Goal: Task Accomplishment & Management: Use online tool/utility

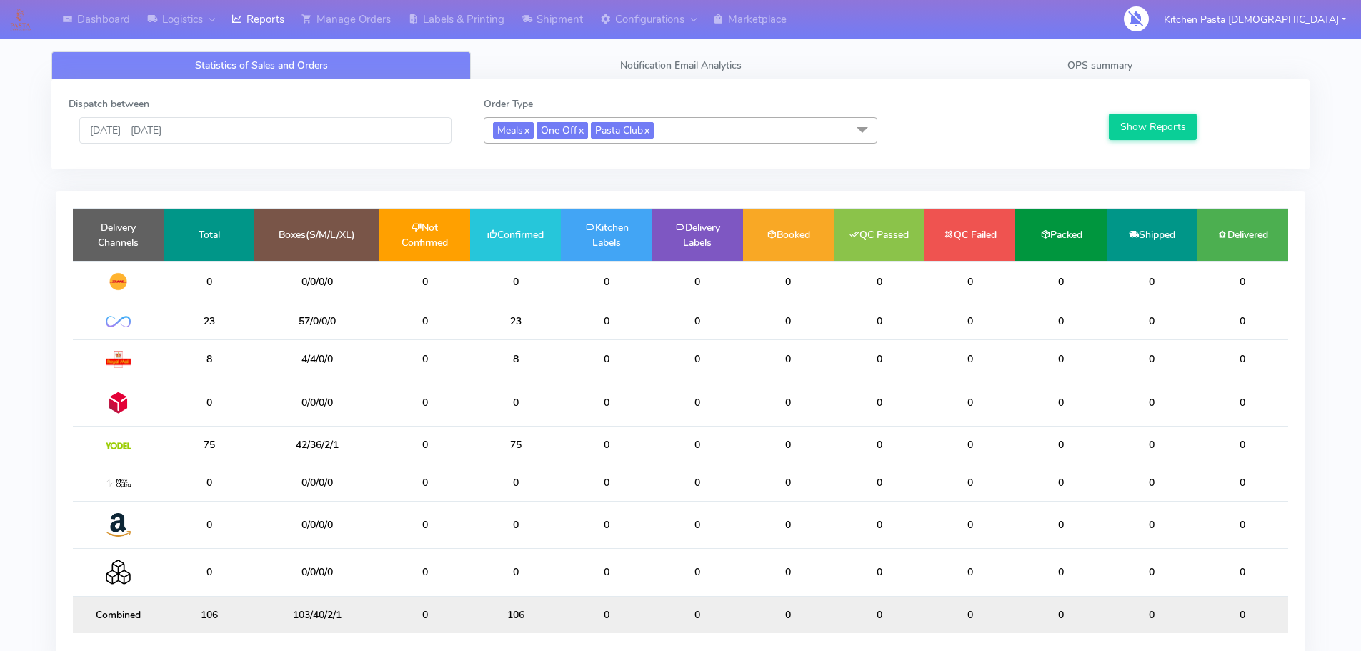
click at [257, 25] on link "Reports" at bounding box center [258, 19] width 70 height 39
drag, startPoint x: 590, startPoint y: 470, endPoint x: 551, endPoint y: 445, distance: 46.2
click at [551, 445] on table "Delivery Channels Total Boxes(S/M/L/XL) Not Confirmed Confirmed Kitchen Labels …" at bounding box center [681, 420] width 1216 height 425
click at [1098, 66] on span "OPS summary" at bounding box center [1100, 66] width 65 height 14
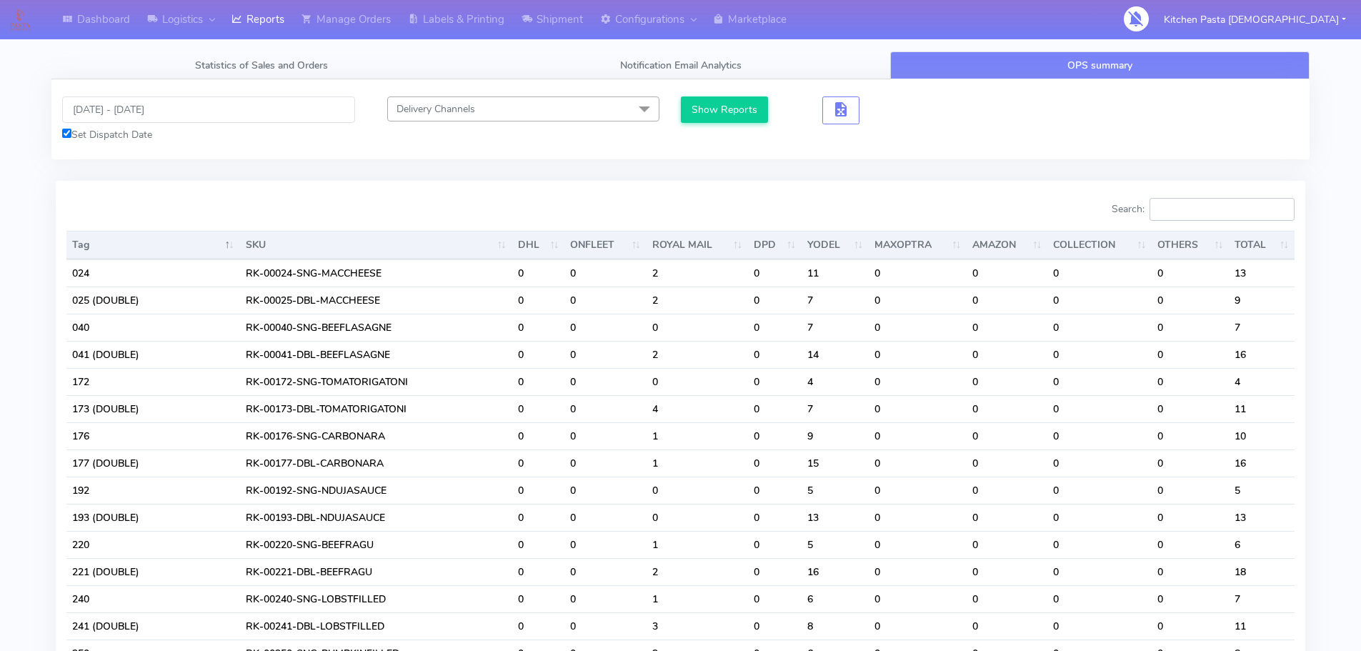
click at [1181, 212] on input "Search:" at bounding box center [1222, 209] width 145 height 23
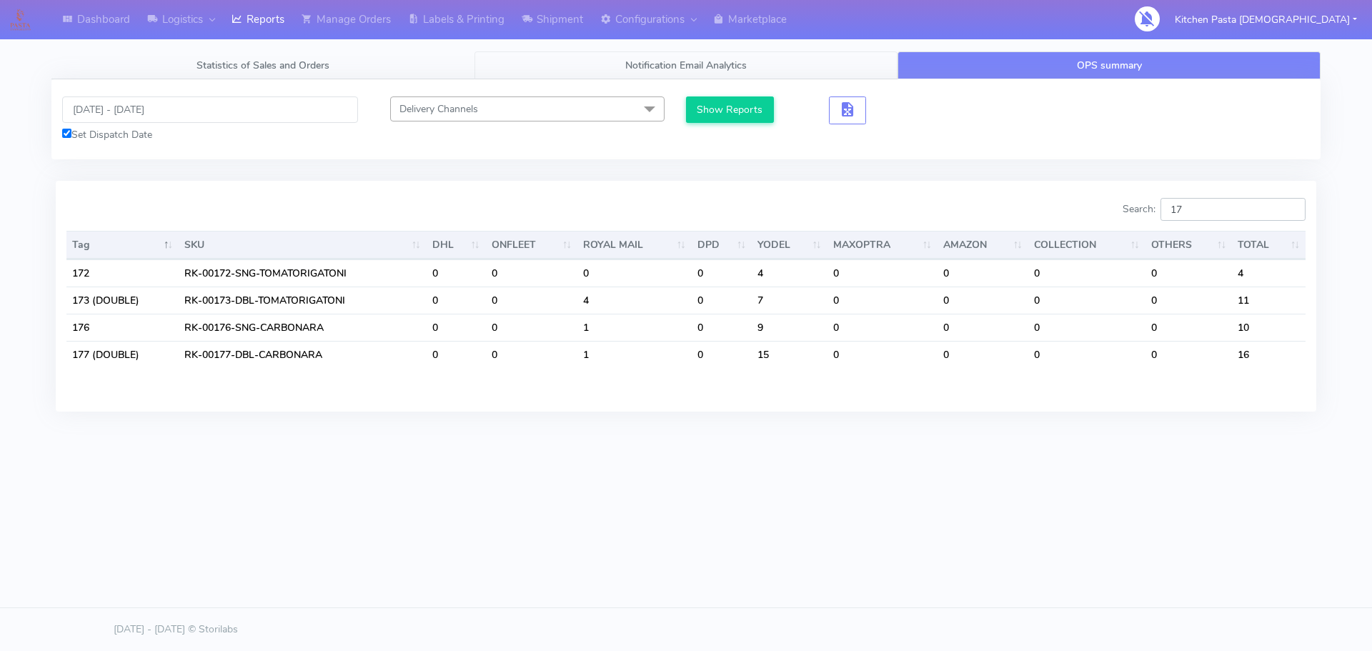
type input "176"
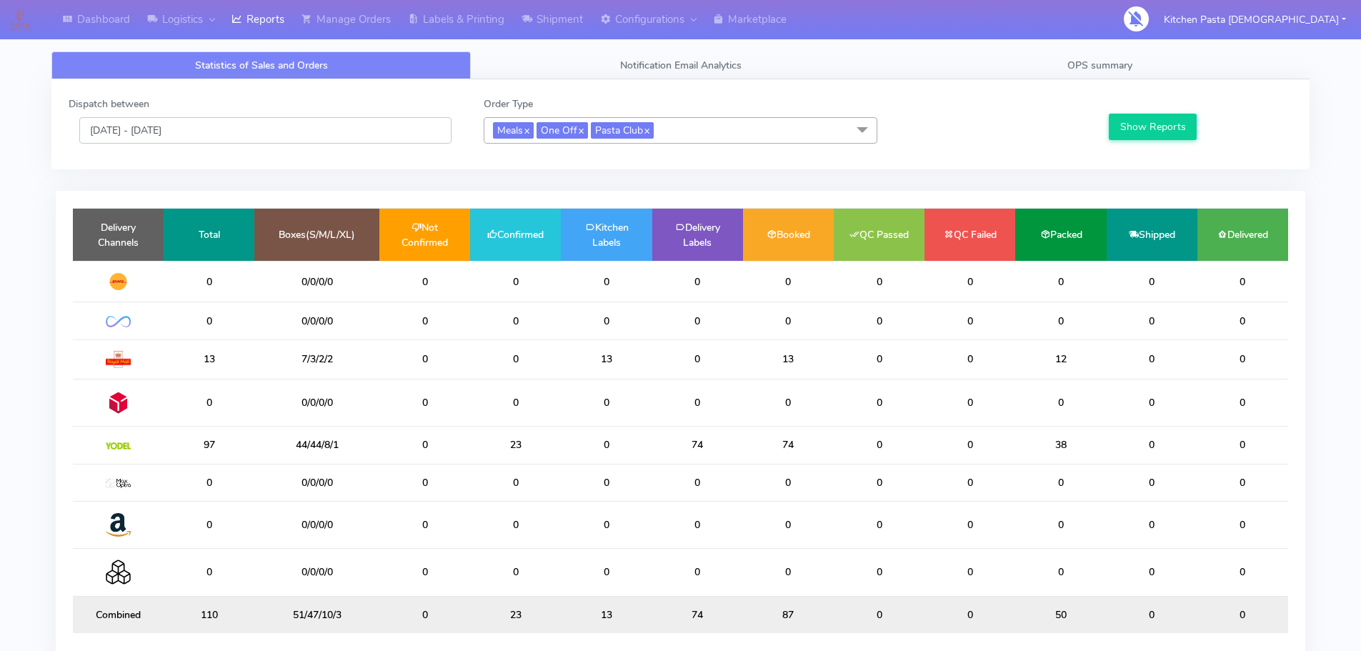
click at [249, 131] on input "[DATE] - [DATE]" at bounding box center [265, 130] width 372 height 26
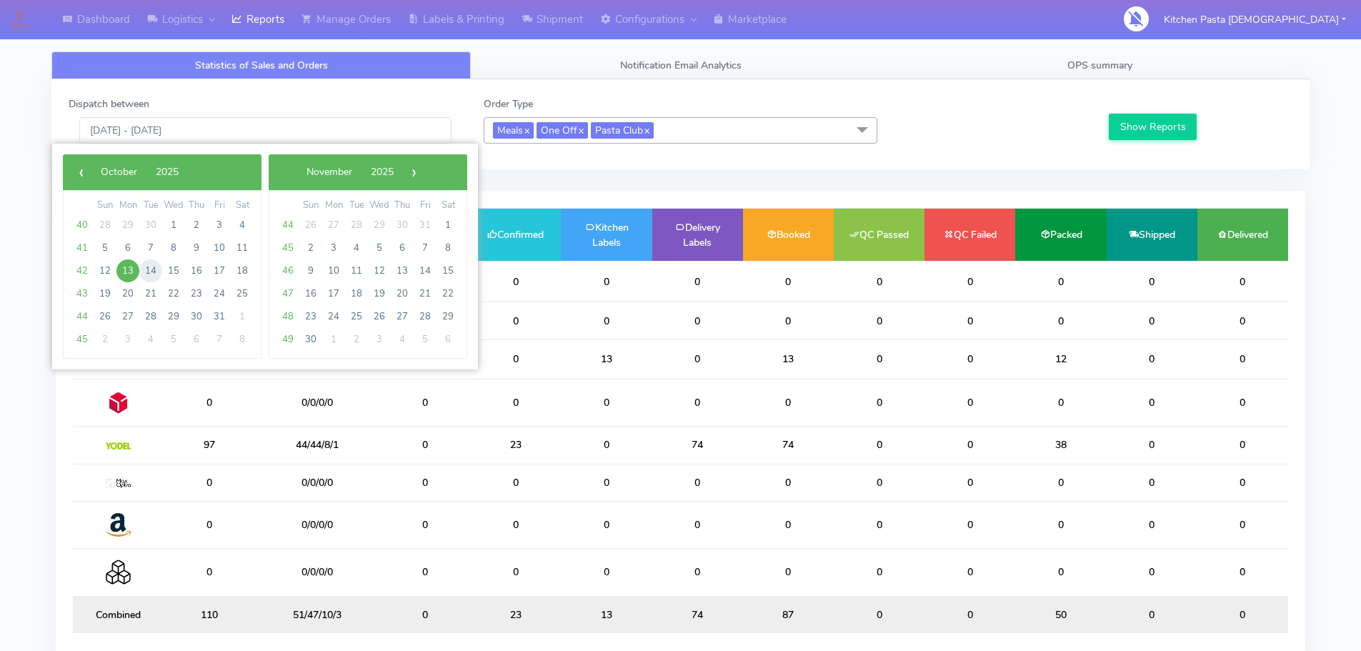
click at [154, 264] on span "14" at bounding box center [150, 270] width 23 height 23
type input "[DATE] - [DATE]"
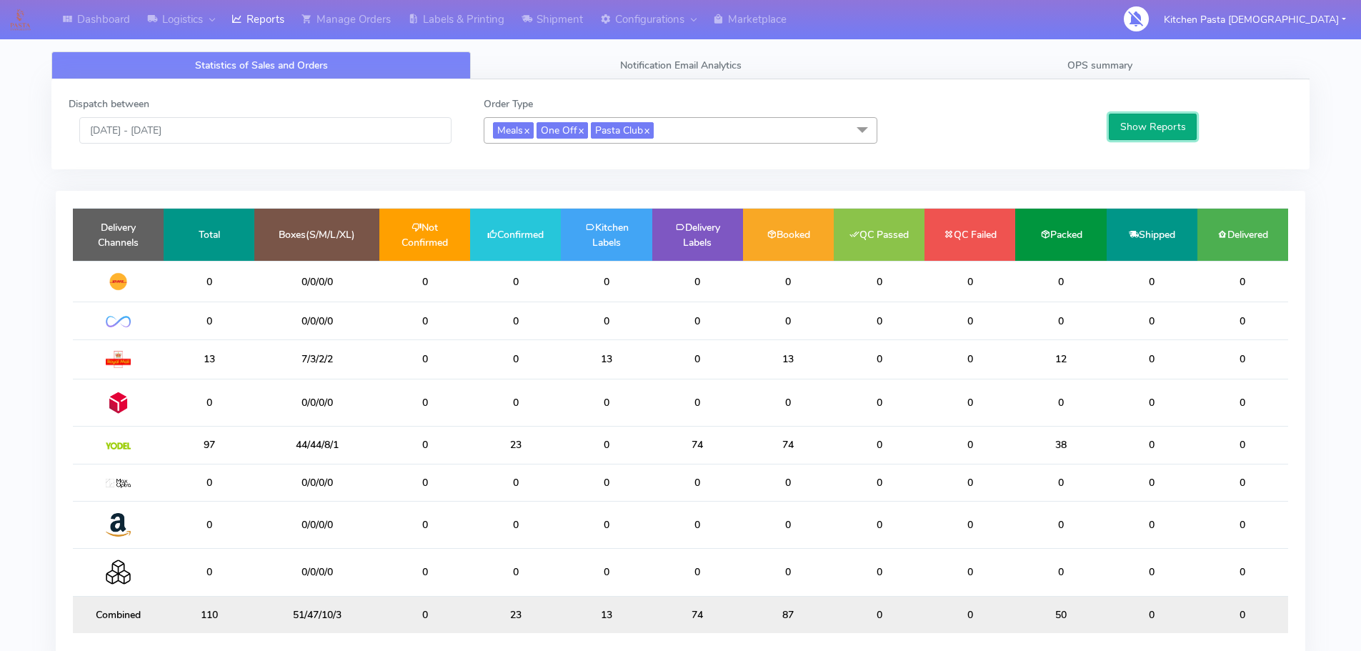
click at [1133, 126] on button "Show Reports" at bounding box center [1153, 127] width 88 height 26
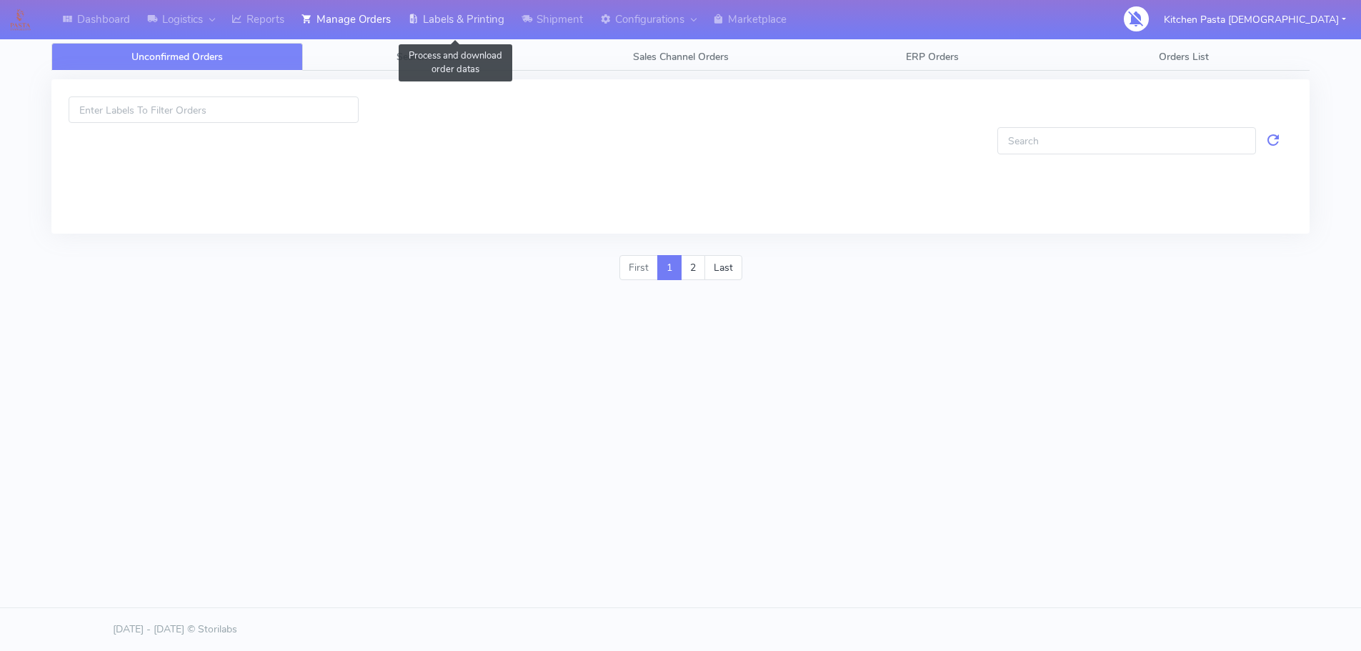
click at [470, 10] on link "Labels & Printing" at bounding box center [456, 19] width 114 height 39
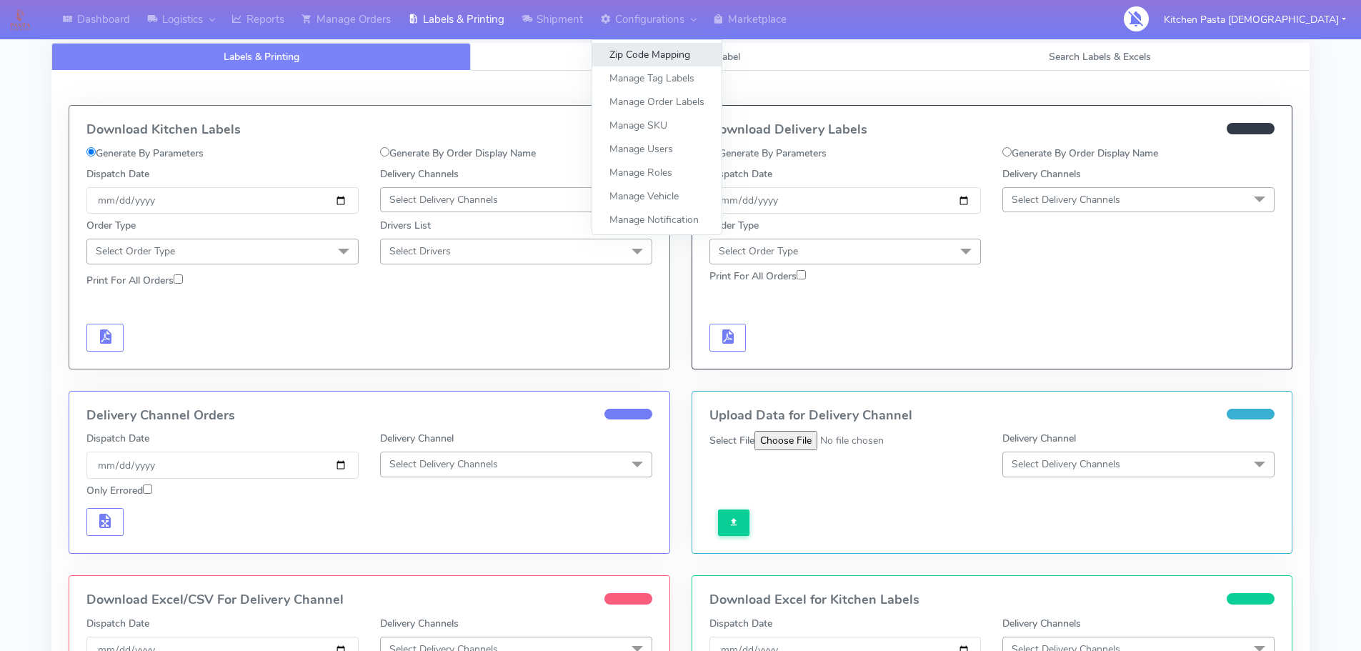
click at [615, 51] on link "Zip Code Mapping" at bounding box center [656, 55] width 129 height 24
select select
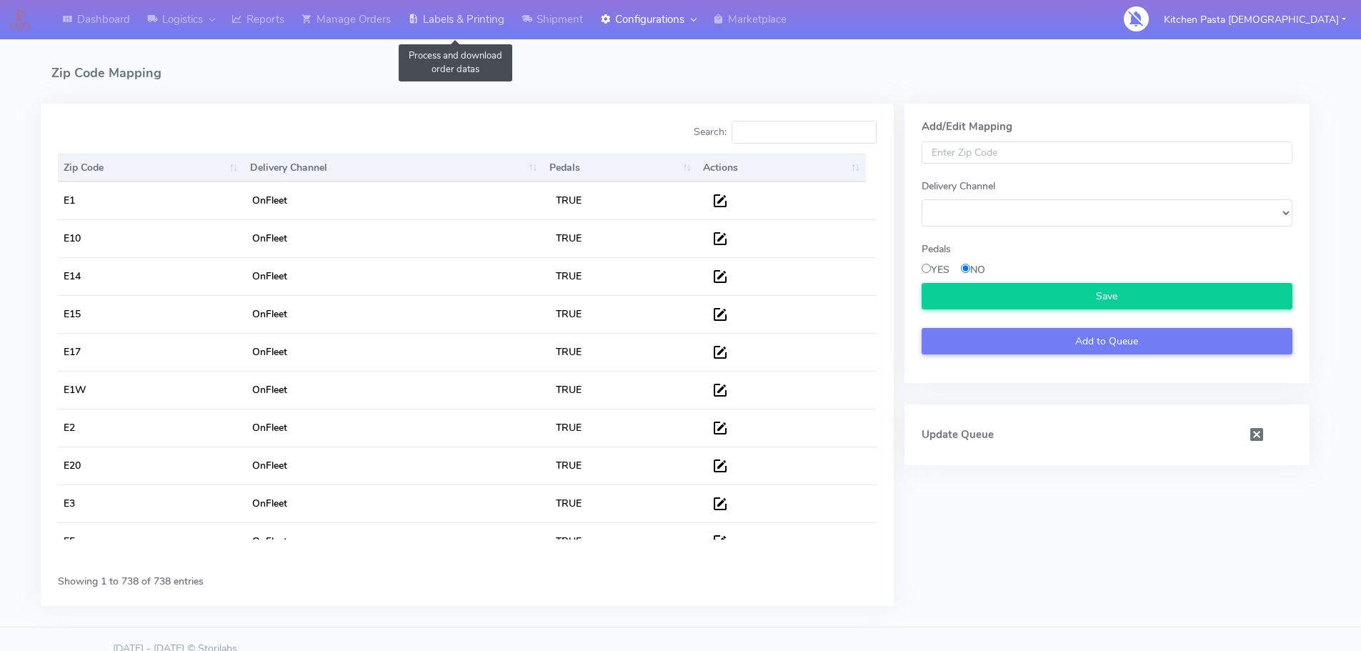
click at [489, 31] on link "Labels & Printing" at bounding box center [456, 19] width 114 height 39
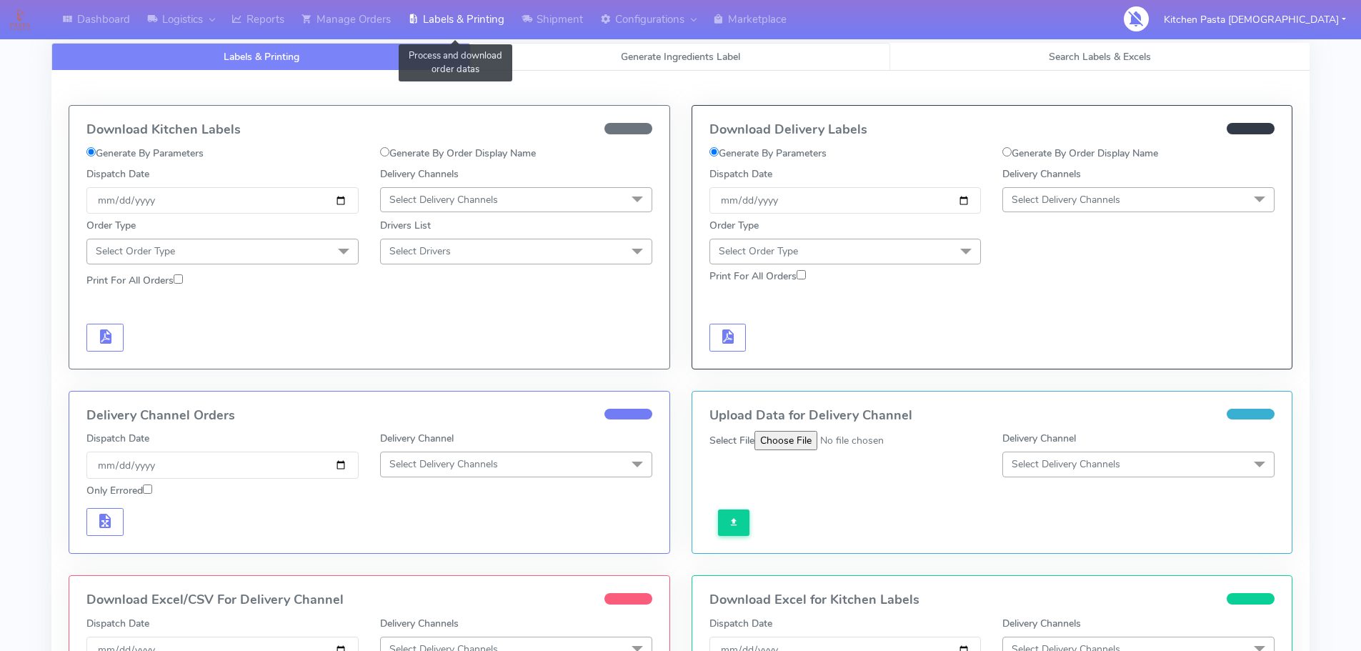
select select
click at [532, 44] on link "Generate Ingredients Label" at bounding box center [680, 57] width 419 height 28
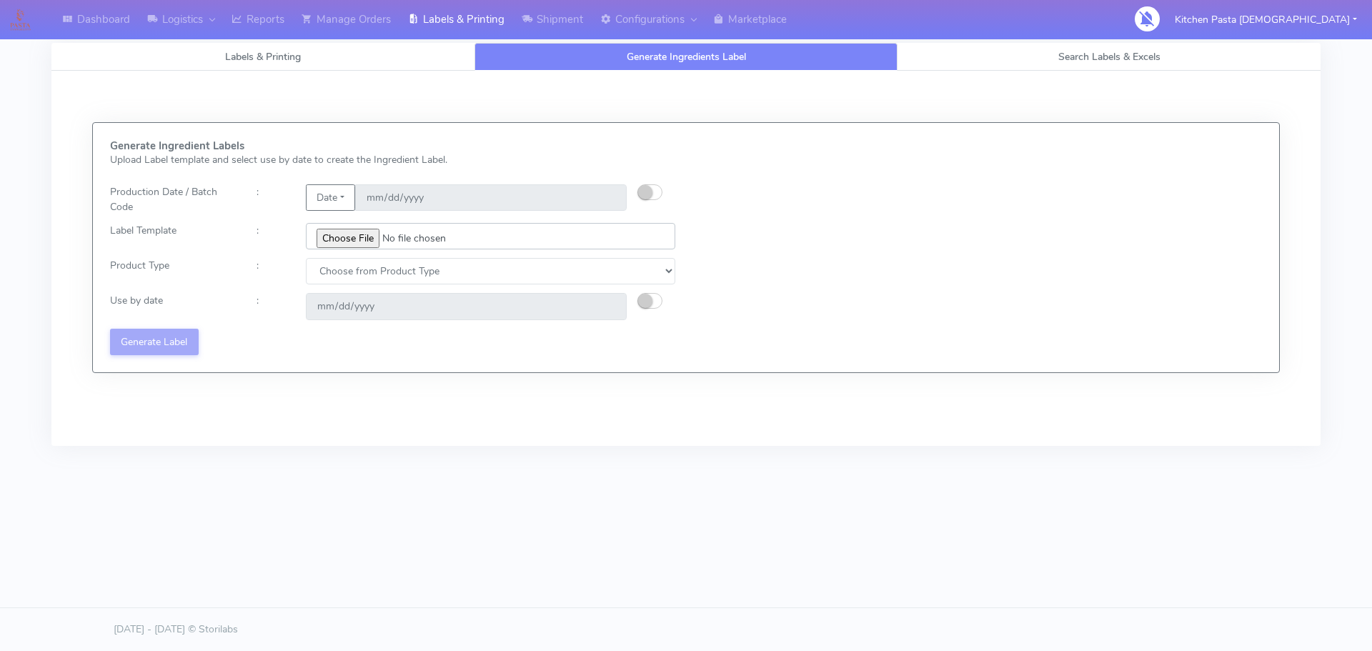
click at [360, 237] on input "file" at bounding box center [490, 236] width 369 height 26
click at [255, 21] on link "Reports" at bounding box center [258, 19] width 70 height 39
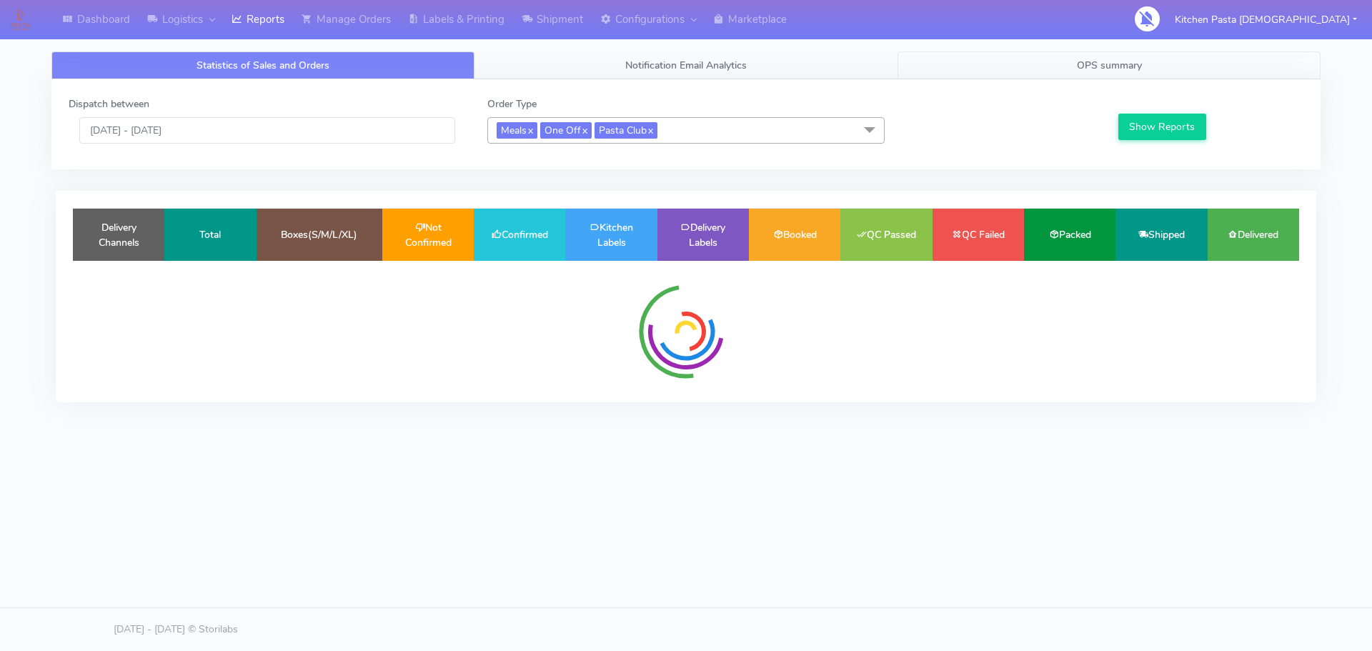
click at [1054, 54] on link "OPS summary" at bounding box center [1109, 65] width 423 height 28
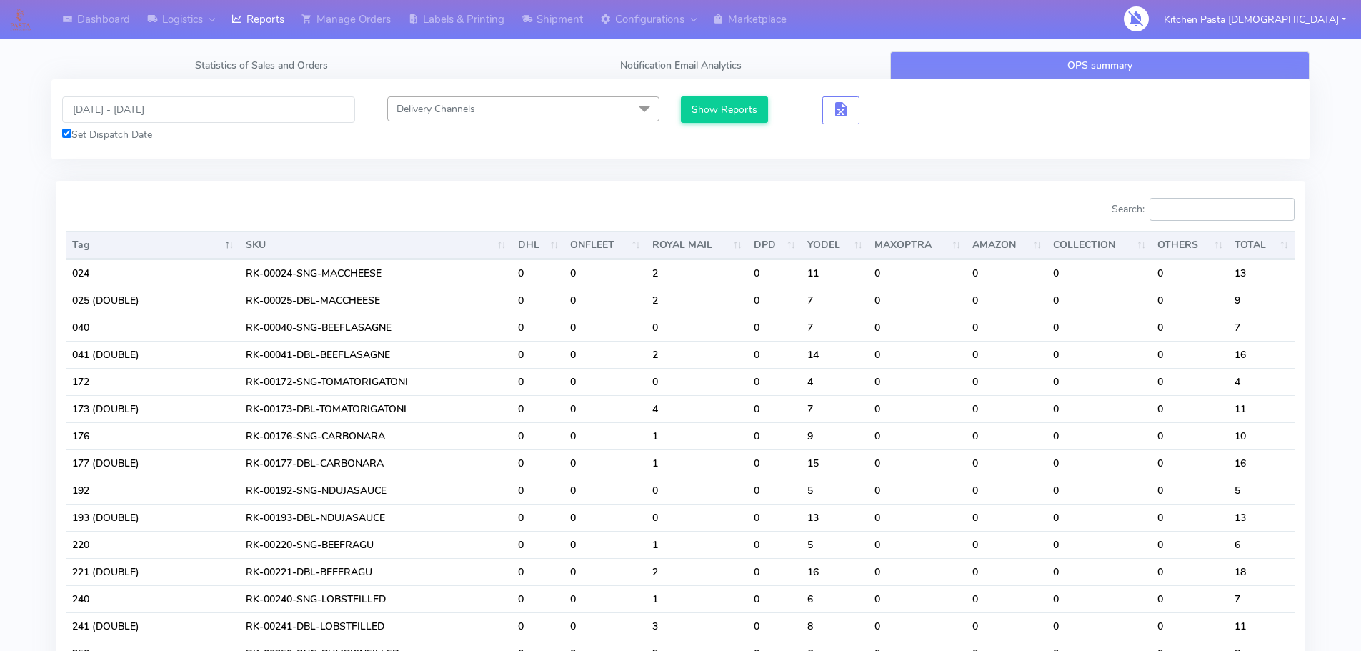
click at [1181, 202] on input "Search:" at bounding box center [1222, 209] width 145 height 23
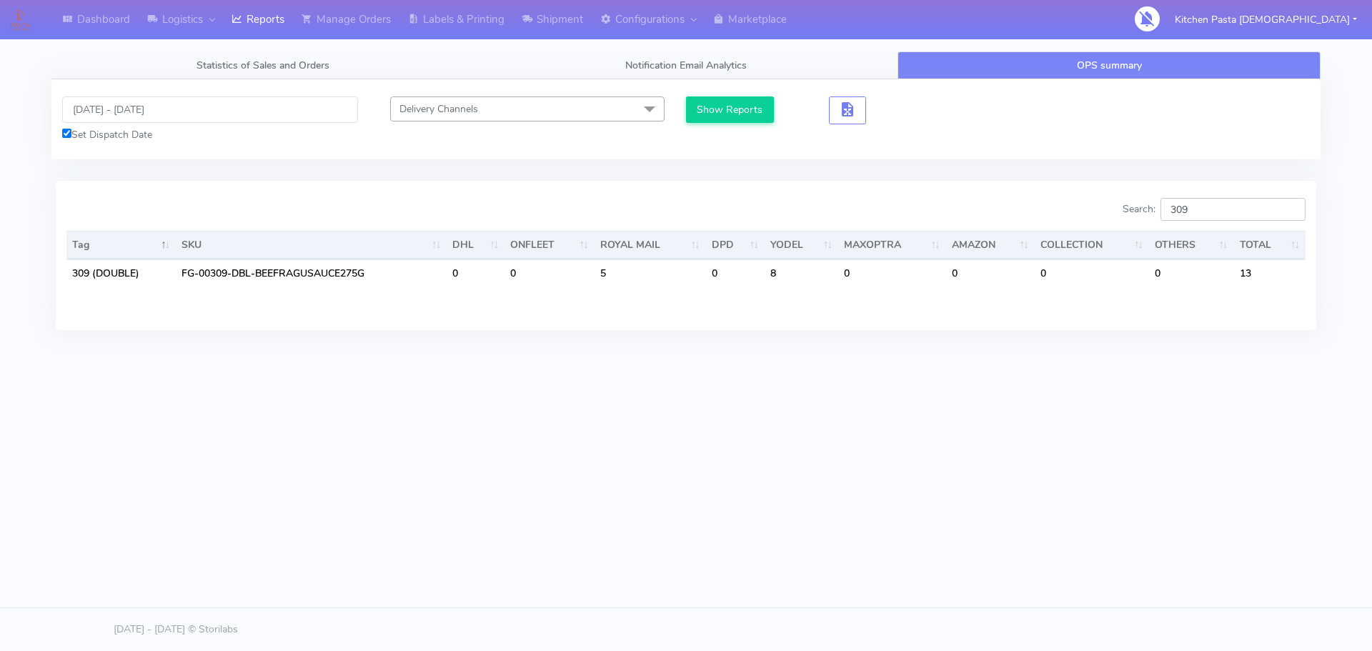
type input "309"
click at [141, 115] on input "[DATE] - [DATE]" at bounding box center [210, 109] width 296 height 26
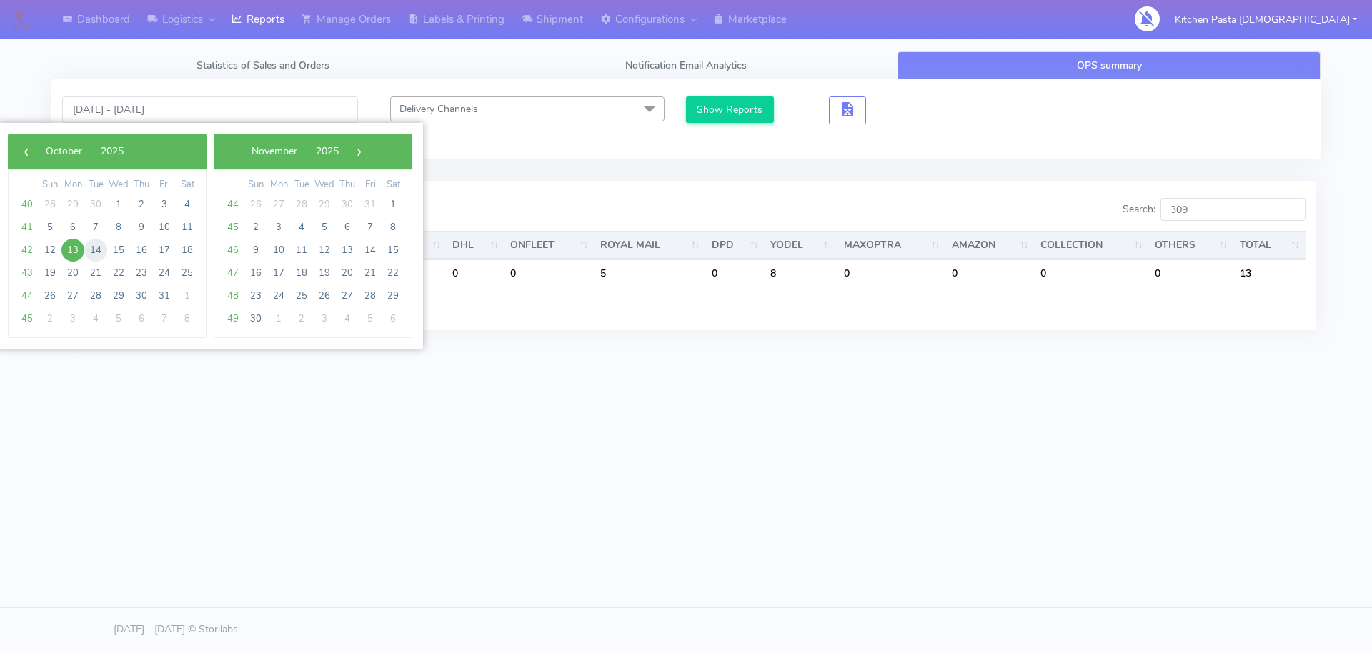
click at [89, 247] on span "14" at bounding box center [95, 250] width 23 height 23
type input "[DATE] - [DATE]"
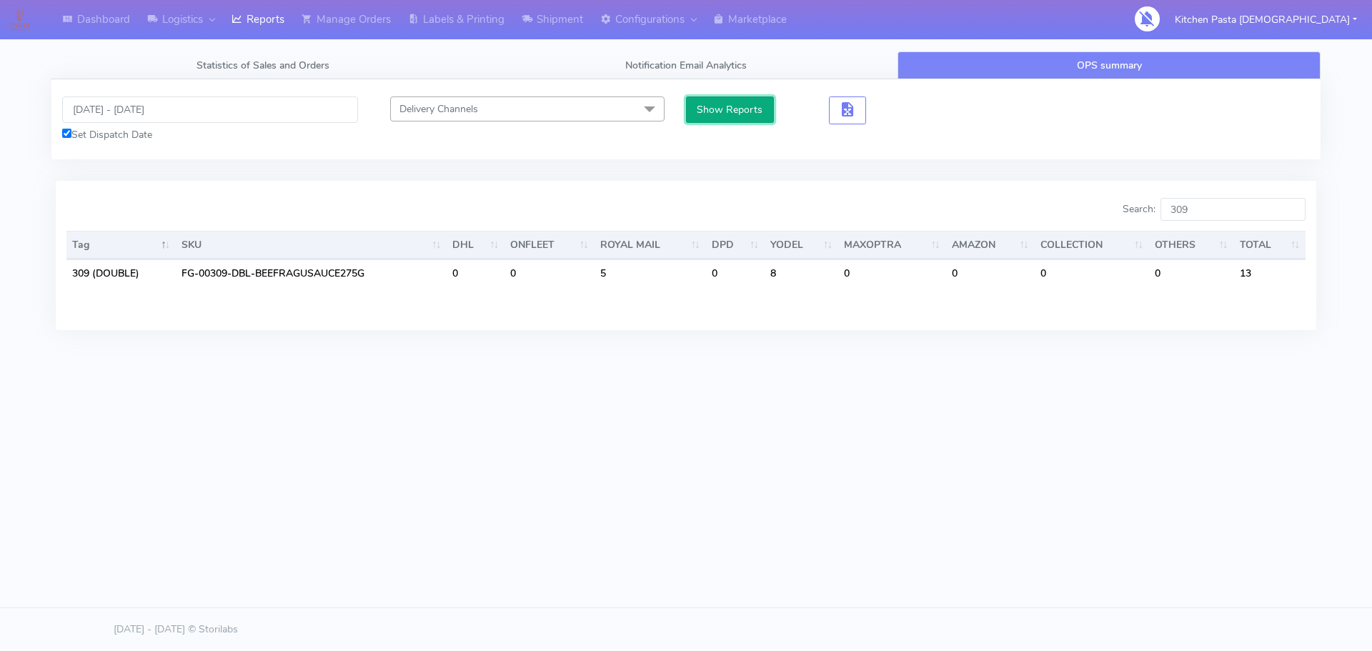
click at [725, 102] on button "Show Reports" at bounding box center [730, 109] width 88 height 26
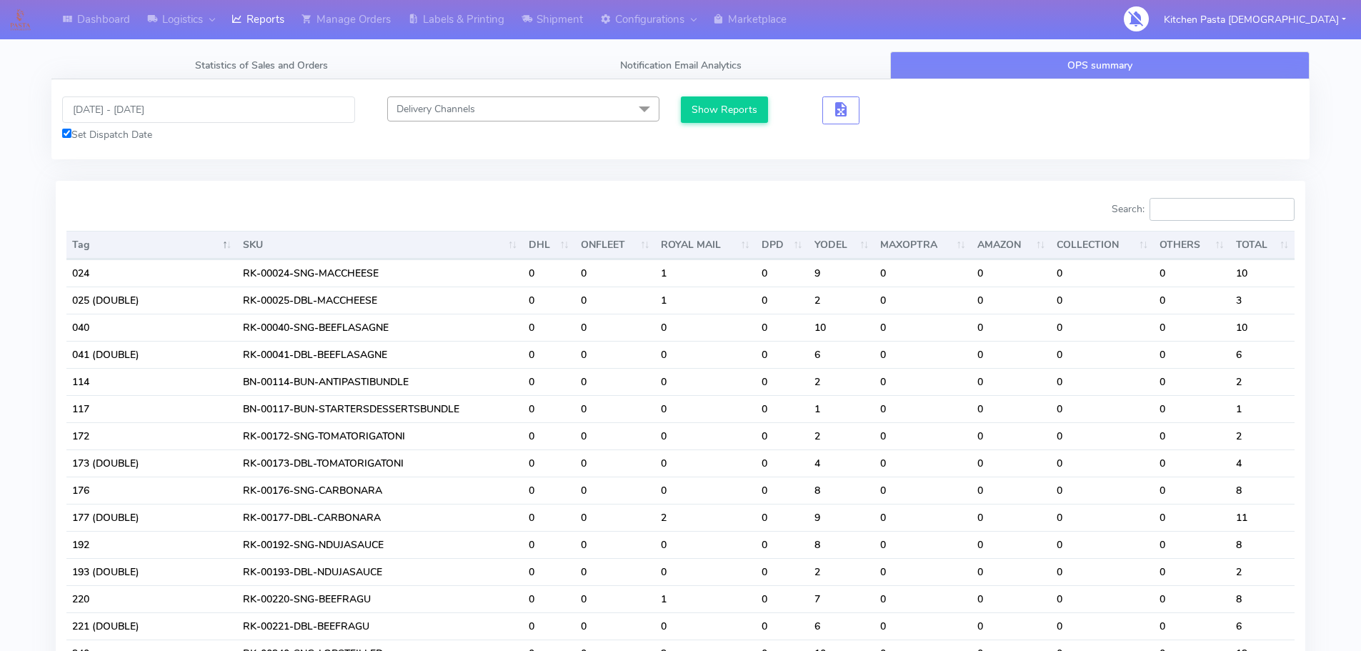
click at [1253, 207] on input "Search:" at bounding box center [1222, 209] width 145 height 23
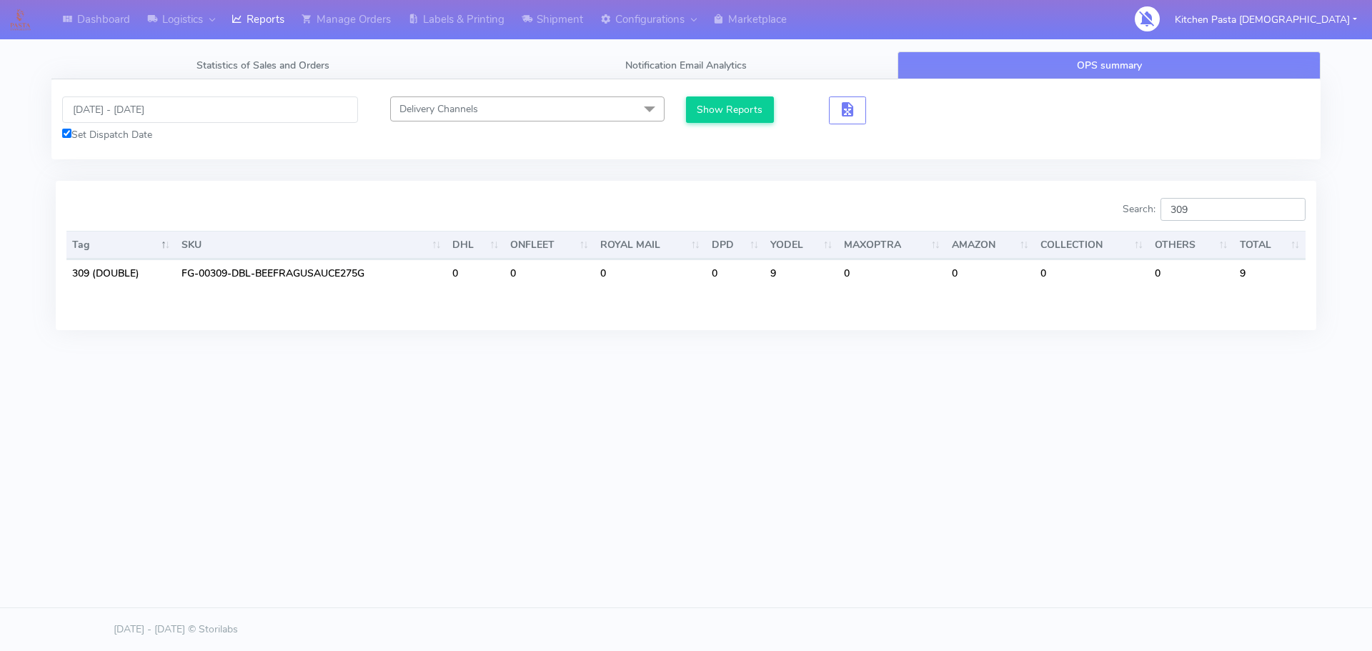
type input "309"
click at [428, 21] on link "Labels & Printing" at bounding box center [456, 19] width 114 height 39
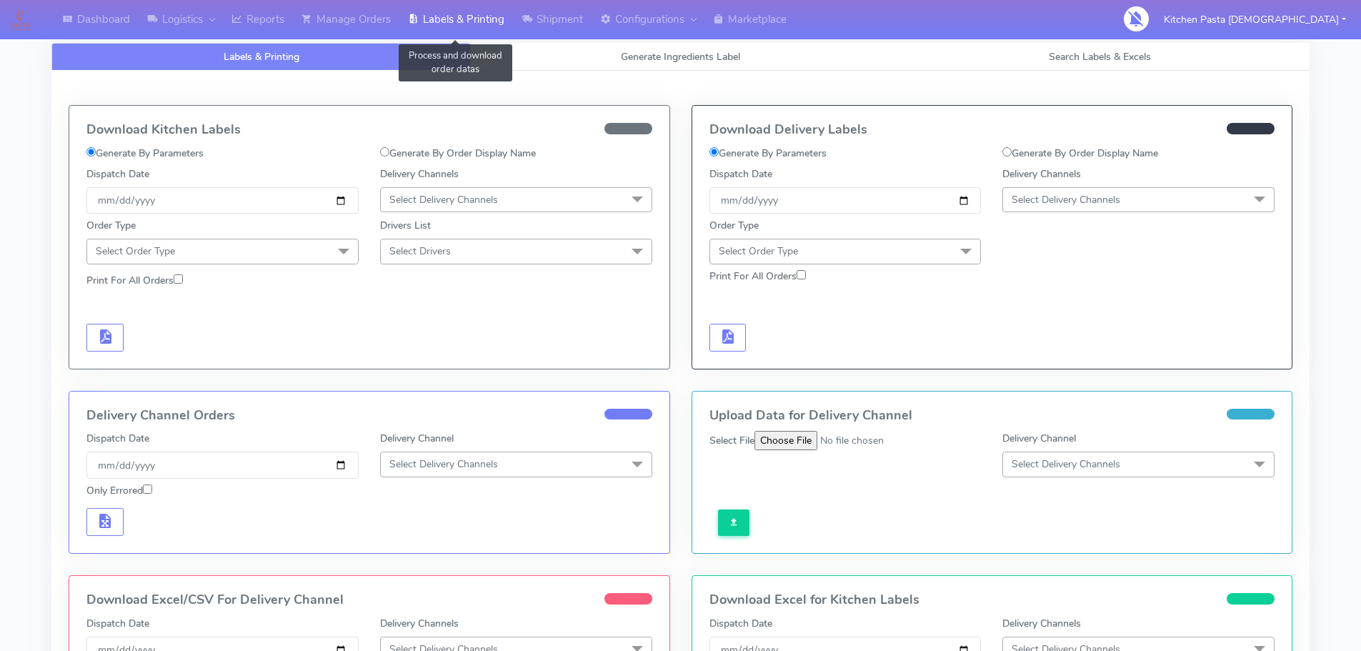
select select
click at [485, 56] on link "Generate Ingredients Label" at bounding box center [680, 57] width 419 height 28
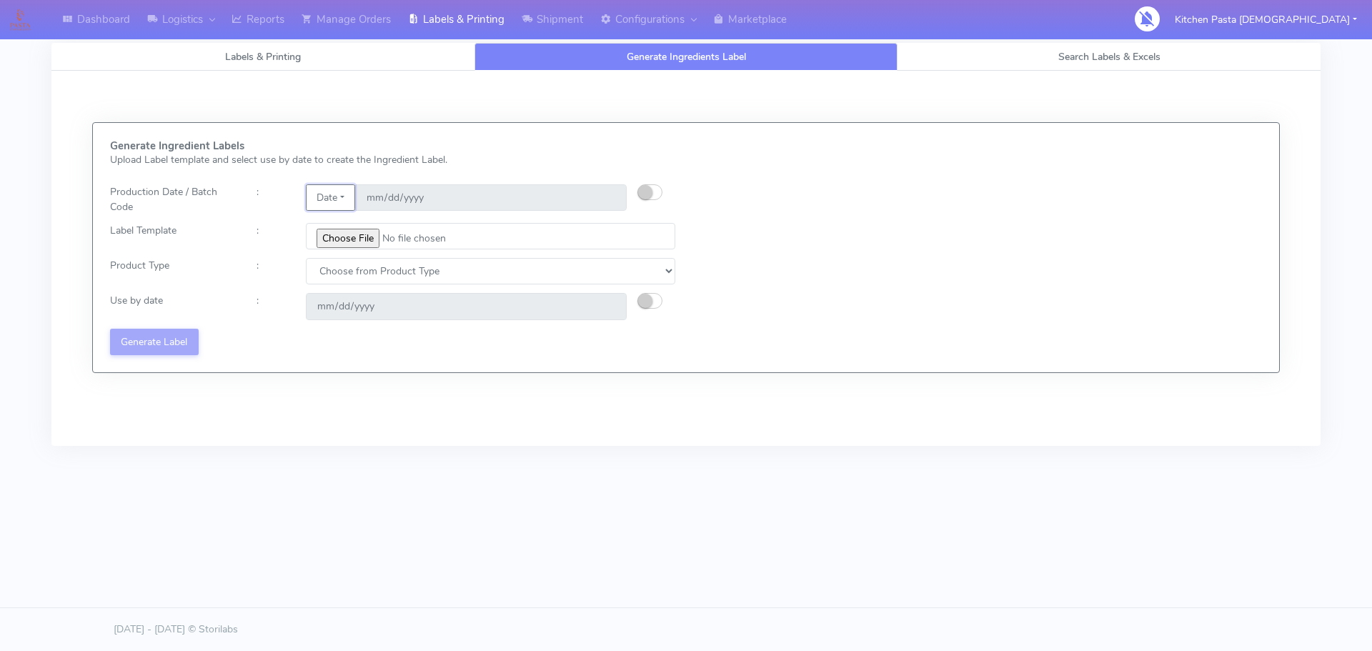
drag, startPoint x: 345, startPoint y: 197, endPoint x: 345, endPoint y: 208, distance: 11.4
click at [345, 197] on button "Date" at bounding box center [330, 197] width 49 height 26
click at [347, 215] on link "Code" at bounding box center [363, 226] width 113 height 24
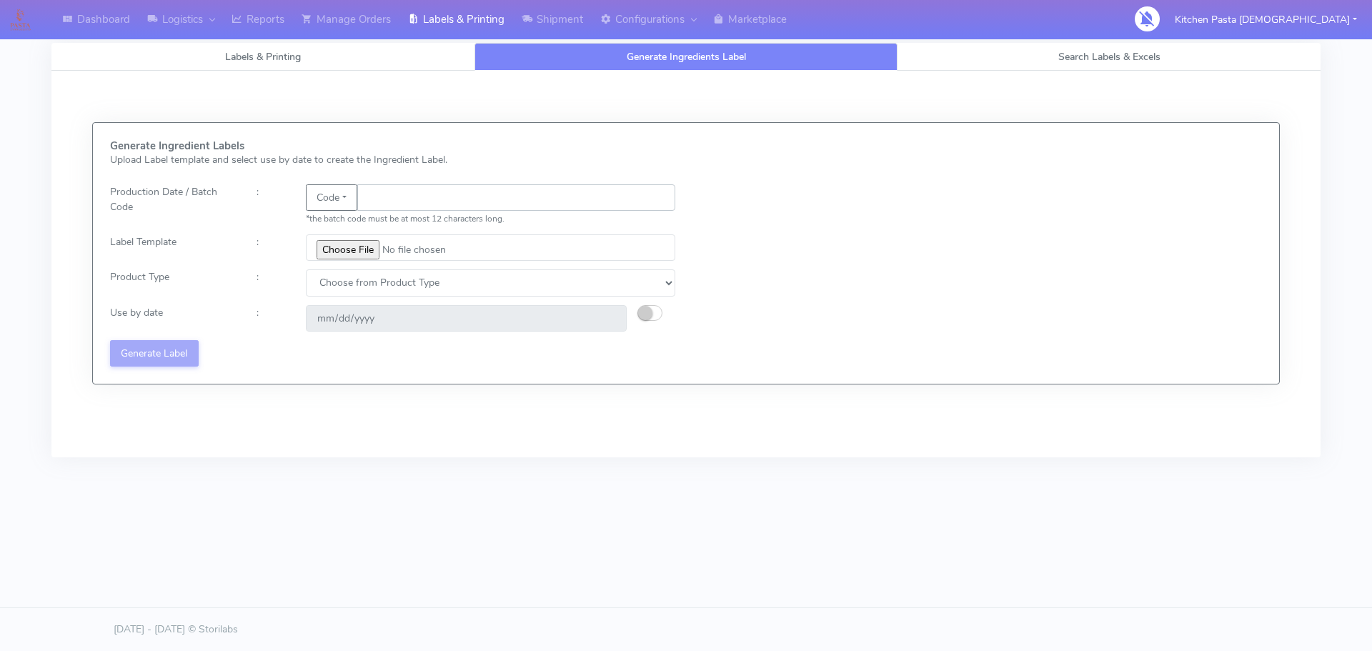
click at [379, 198] on input "text" at bounding box center [516, 197] width 318 height 26
type input "25282"
click at [343, 257] on input "file" at bounding box center [490, 247] width 369 height 26
type input "C:\fakepath\Beef & Chianti Lasagne 1 v3.jpg"
click at [335, 19] on link "Manage Orders" at bounding box center [346, 19] width 106 height 39
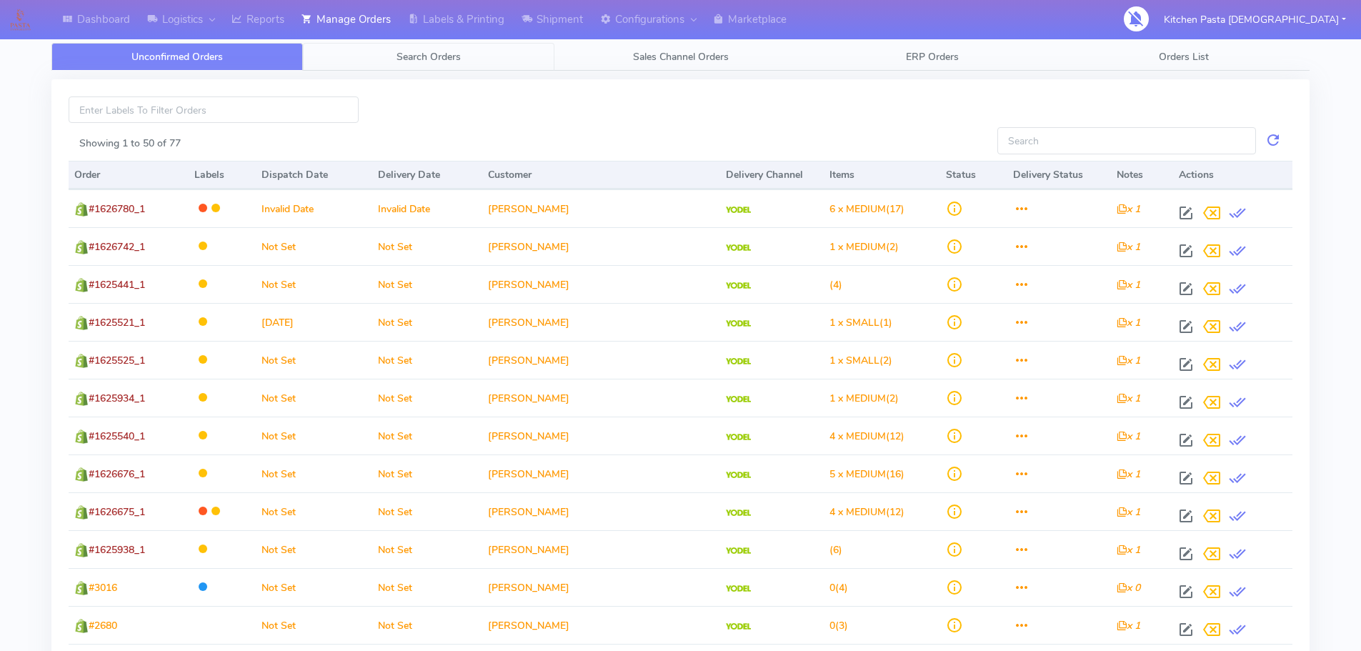
click at [475, 58] on link "Search Orders" at bounding box center [429, 57] width 252 height 28
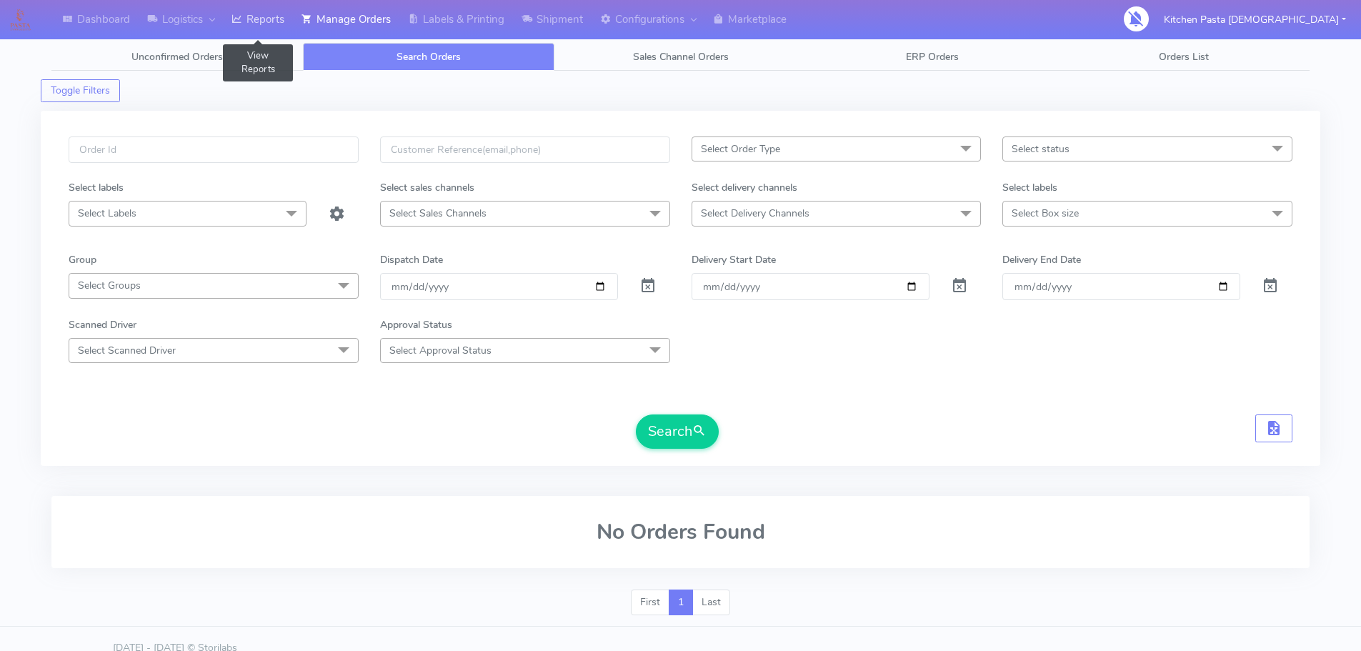
click at [279, 21] on link "Reports" at bounding box center [258, 19] width 70 height 39
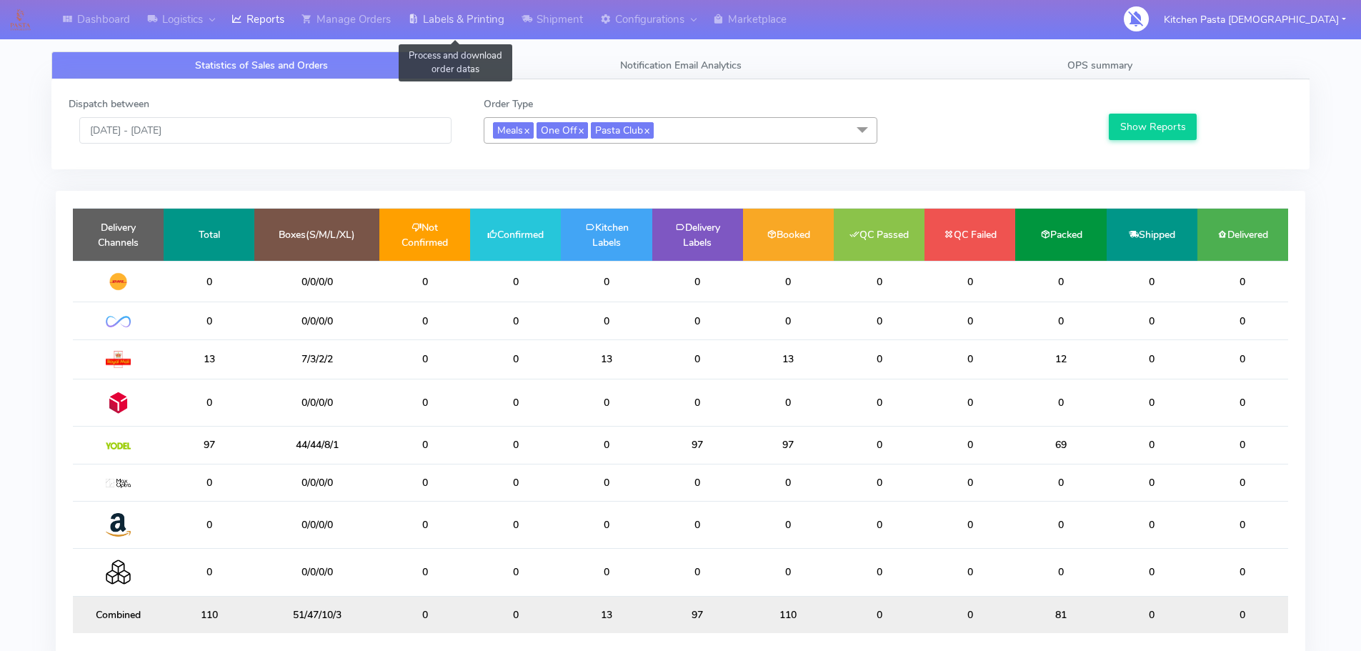
drag, startPoint x: 439, startPoint y: 21, endPoint x: 449, endPoint y: 22, distance: 10.8
click at [439, 21] on link "Labels & Printing" at bounding box center [456, 19] width 114 height 39
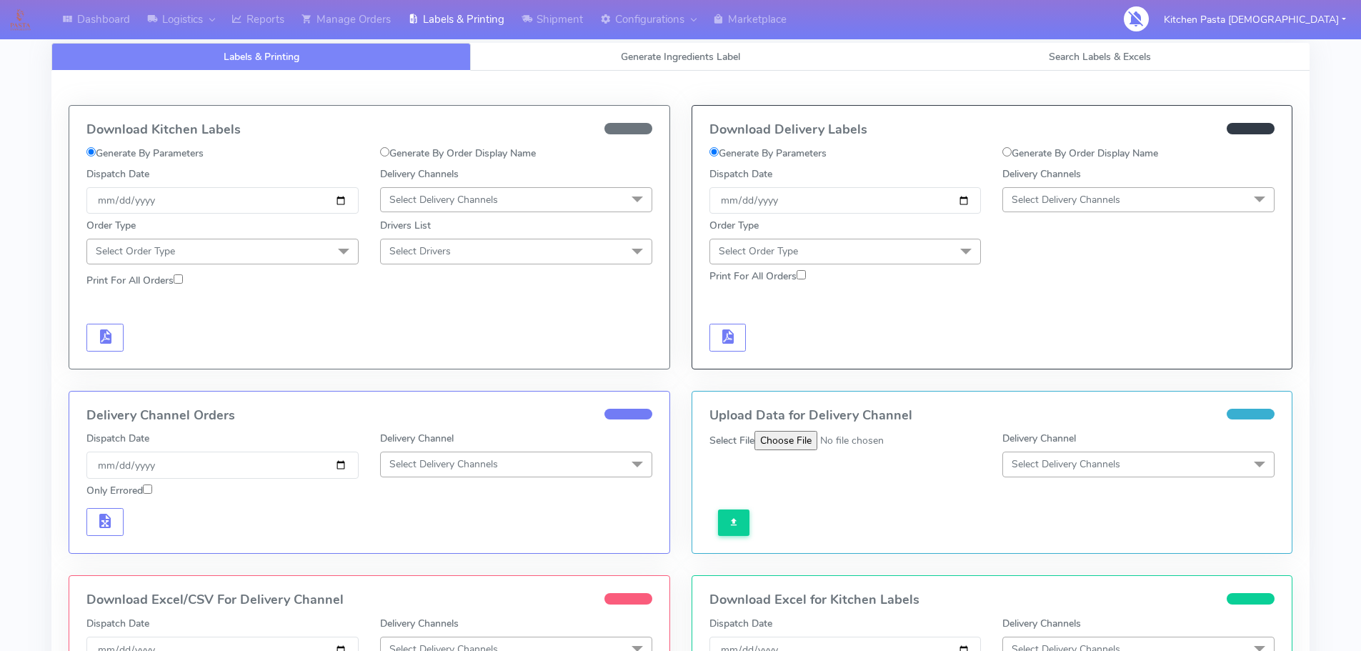
select select "All"
click at [646, 68] on link "Generate Ingredients Label" at bounding box center [680, 57] width 419 height 28
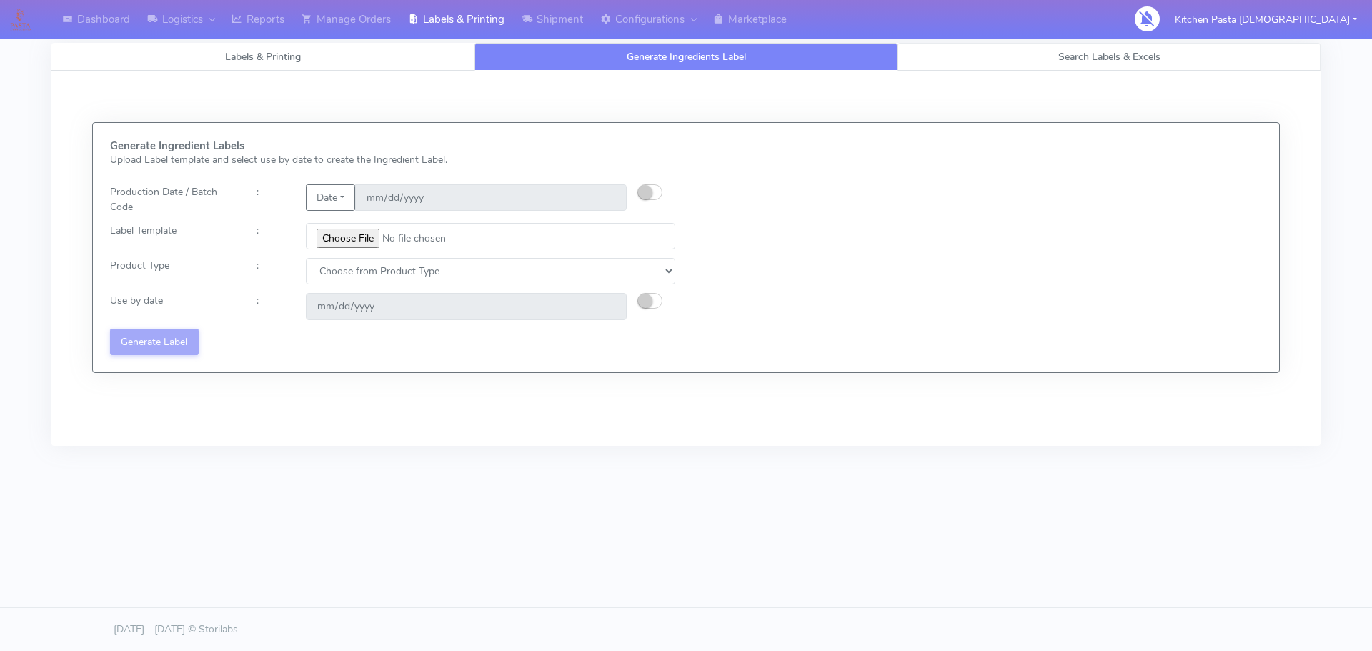
click at [927, 54] on link "Search Labels & Excels" at bounding box center [1109, 57] width 423 height 28
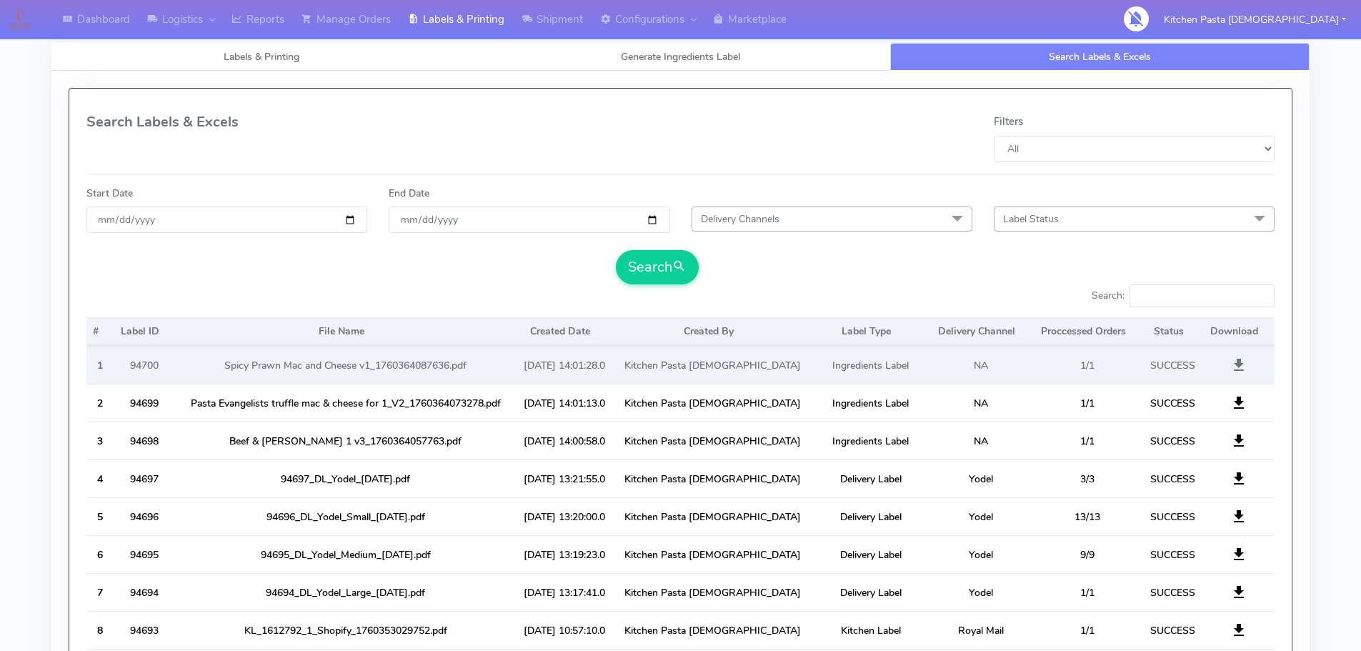
click at [1233, 367] on span at bounding box center [1239, 369] width 17 height 14
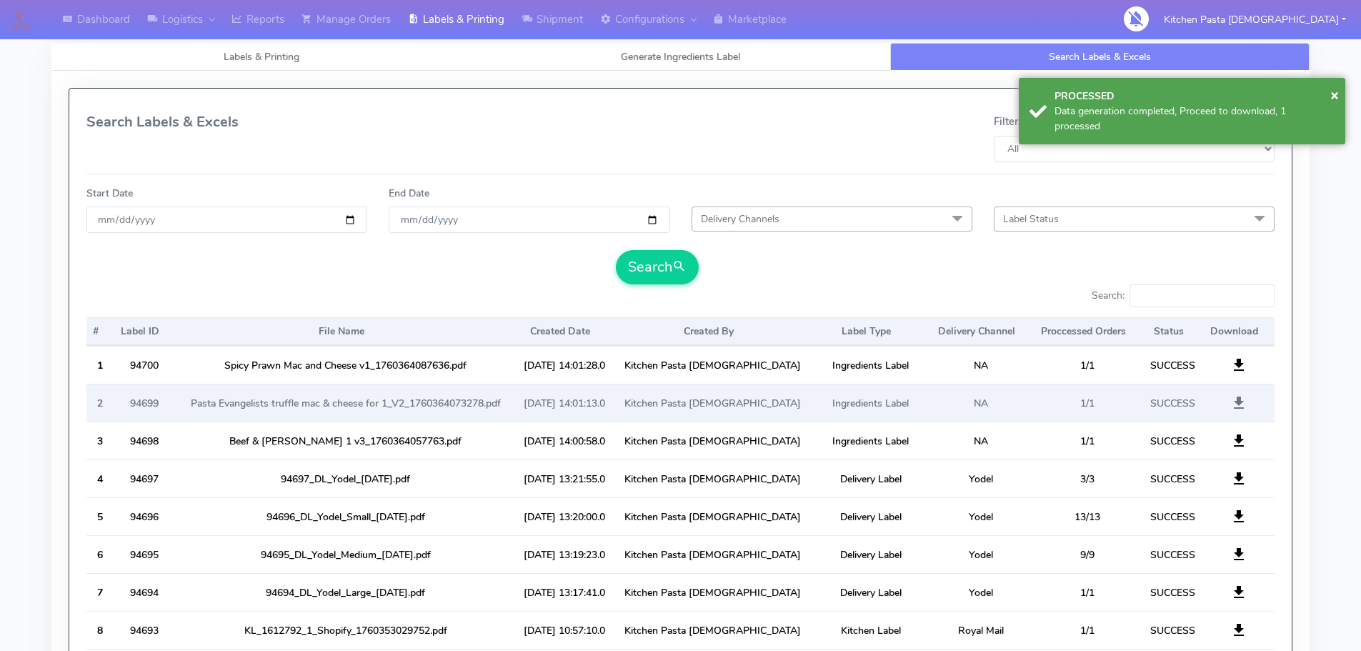
click at [1235, 403] on span at bounding box center [1239, 406] width 17 height 14
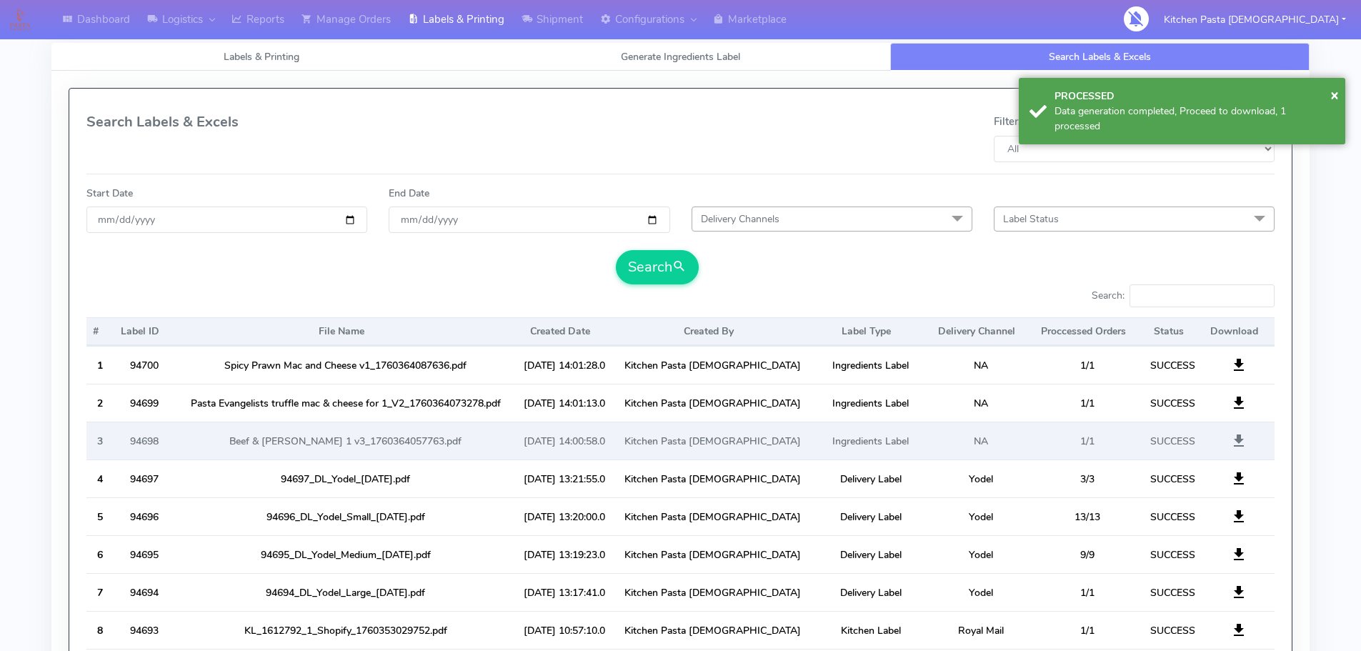
click at [1236, 442] on span at bounding box center [1239, 444] width 17 height 14
